Goal: Transaction & Acquisition: Purchase product/service

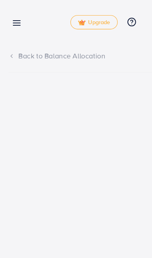
click at [16, 18] on icon at bounding box center [15, 20] width 8 height 8
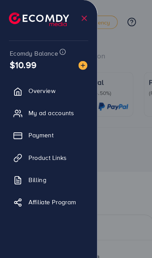
click at [113, 42] on div at bounding box center [76, 155] width 152 height 310
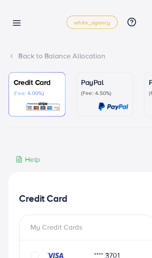
click at [16, 22] on icon at bounding box center [15, 20] width 8 height 8
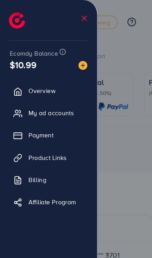
click at [49, 120] on link "Payment" at bounding box center [42, 119] width 73 height 16
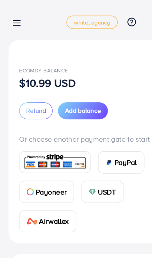
click at [73, 96] on span "Add balance" at bounding box center [72, 97] width 31 height 8
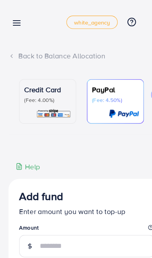
click at [50, 90] on p "(Fee: 4.00%)" at bounding box center [41, 87] width 41 height 6
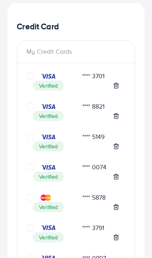
scroll to position [154, 0]
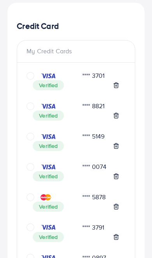
click at [99, 164] on div "**** 0074" at bounding box center [100, 166] width 49 height 9
click at [34, 163] on icon "circle" at bounding box center [30, 167] width 8 height 8
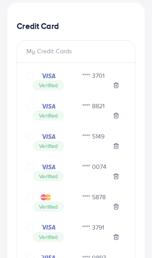
scroll to position [154, 0]
click at [35, 167] on div at bounding box center [42, 167] width 33 height 8
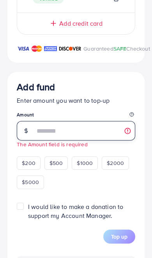
click at [77, 141] on input "number" at bounding box center [85, 130] width 100 height 19
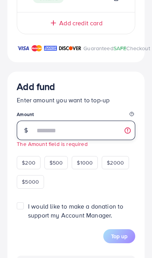
scroll to position [1121, 0]
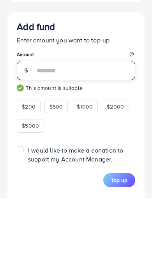
type input "***"
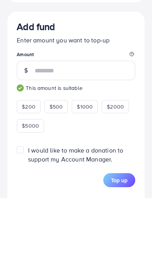
click at [124, 237] on span "Top up" at bounding box center [119, 241] width 16 height 8
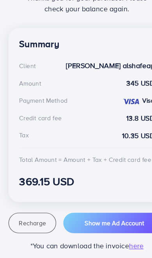
scroll to position [161, 0]
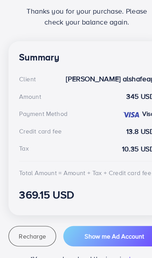
click at [33, 225] on span "Recharge" at bounding box center [28, 229] width 24 height 8
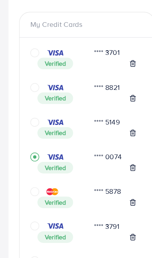
click at [28, 65] on icon "circle" at bounding box center [30, 69] width 8 height 8
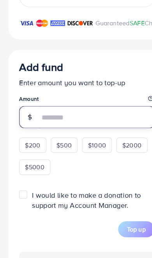
scroll to position [1145, 0]
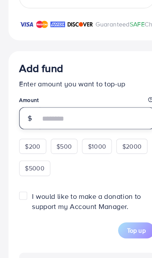
click at [74, 113] on input "number" at bounding box center [85, 106] width 100 height 19
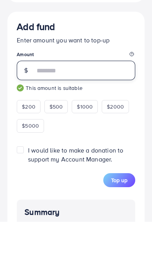
type input "***"
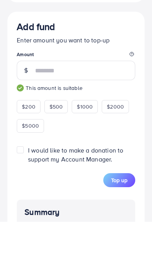
scroll to position [1181, 0]
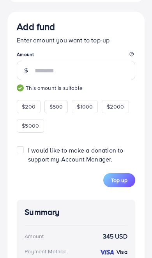
click at [120, 183] on span "Top up" at bounding box center [119, 180] width 16 height 8
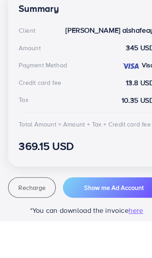
scroll to position [161, 0]
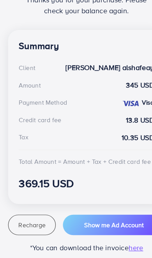
click at [33, 225] on span "Recharge" at bounding box center [28, 229] width 24 height 8
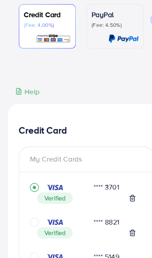
scroll to position [0, 0]
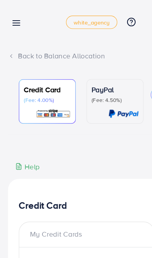
click at [16, 20] on icon at bounding box center [15, 20] width 8 height 8
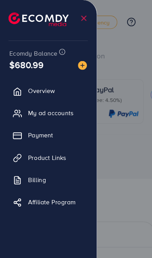
click at [12, 19] on img at bounding box center [34, 17] width 53 height 12
